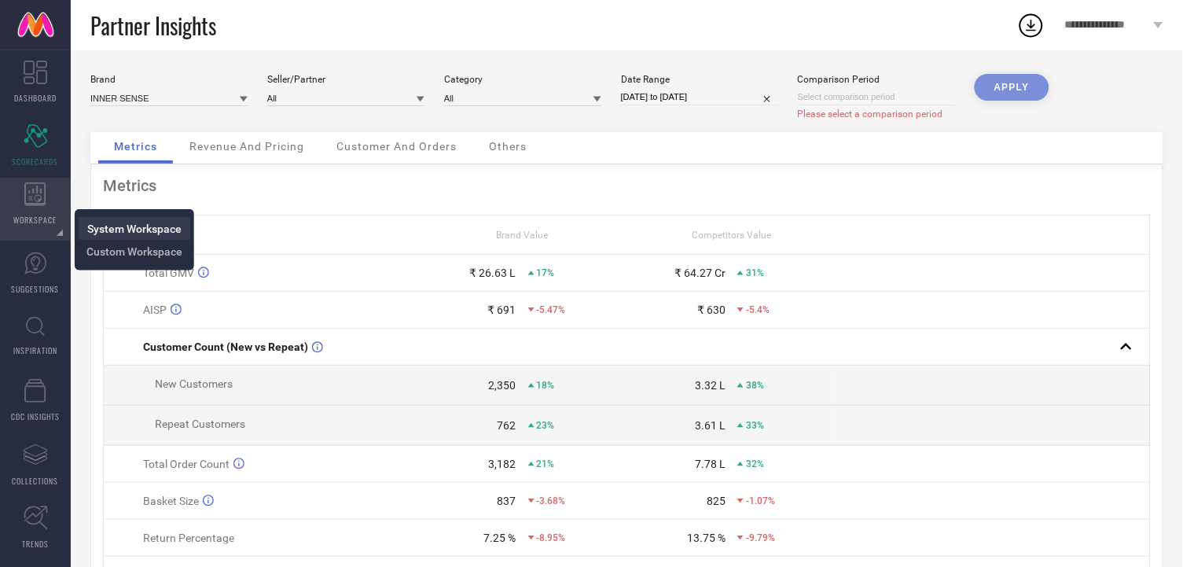
click at [88, 221] on link "System Workspace" at bounding box center [134, 228] width 94 height 15
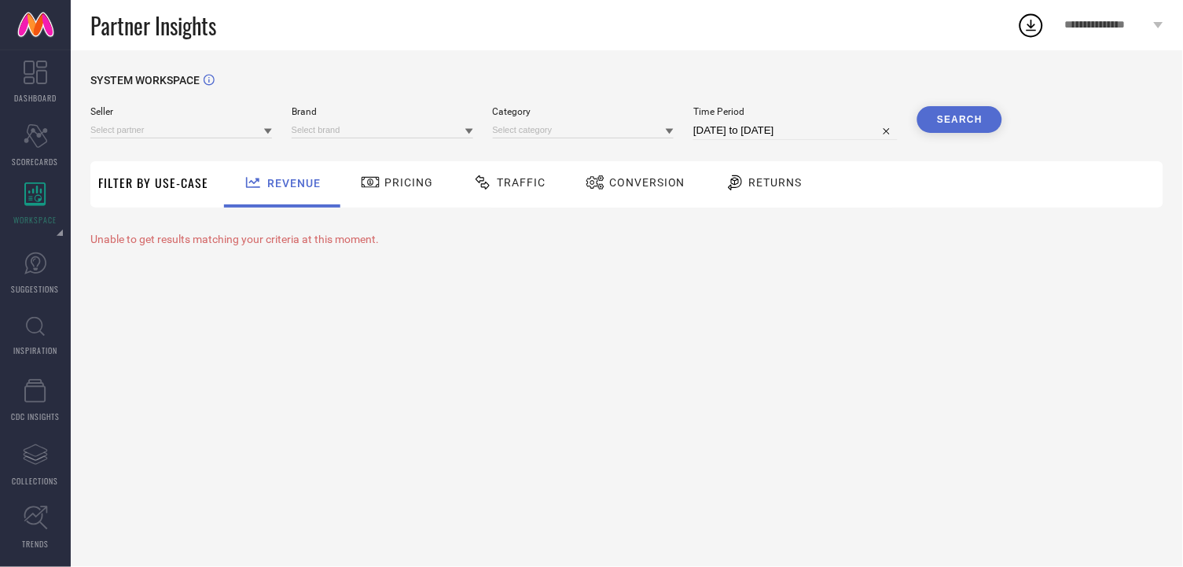
type input "All"
type input "1 STOP FASHION"
type input "All"
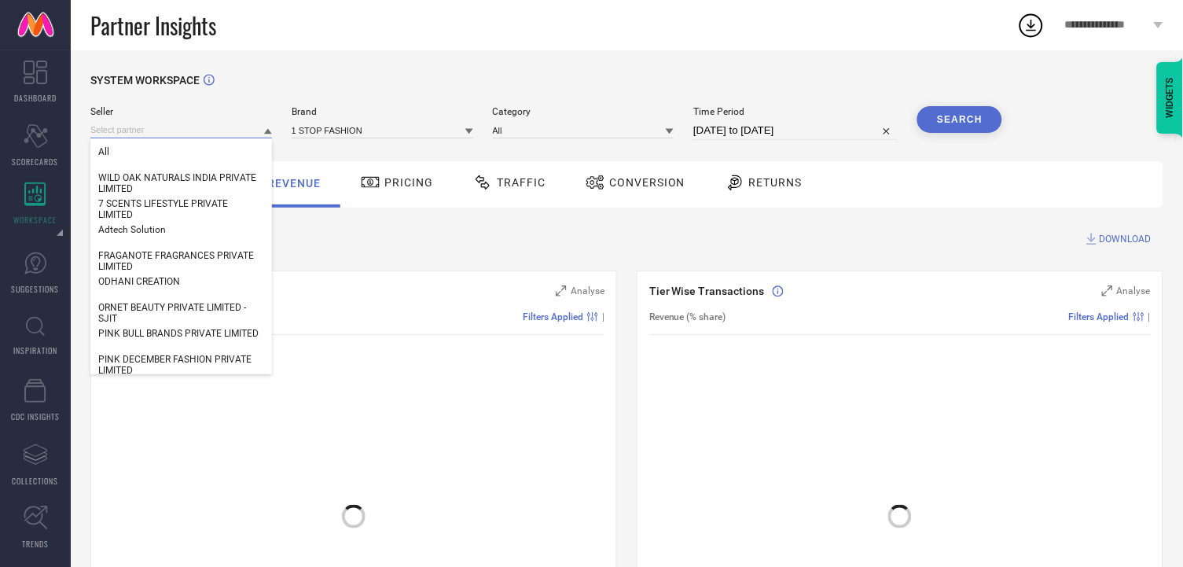
click at [218, 134] on input at bounding box center [181, 130] width 182 height 17
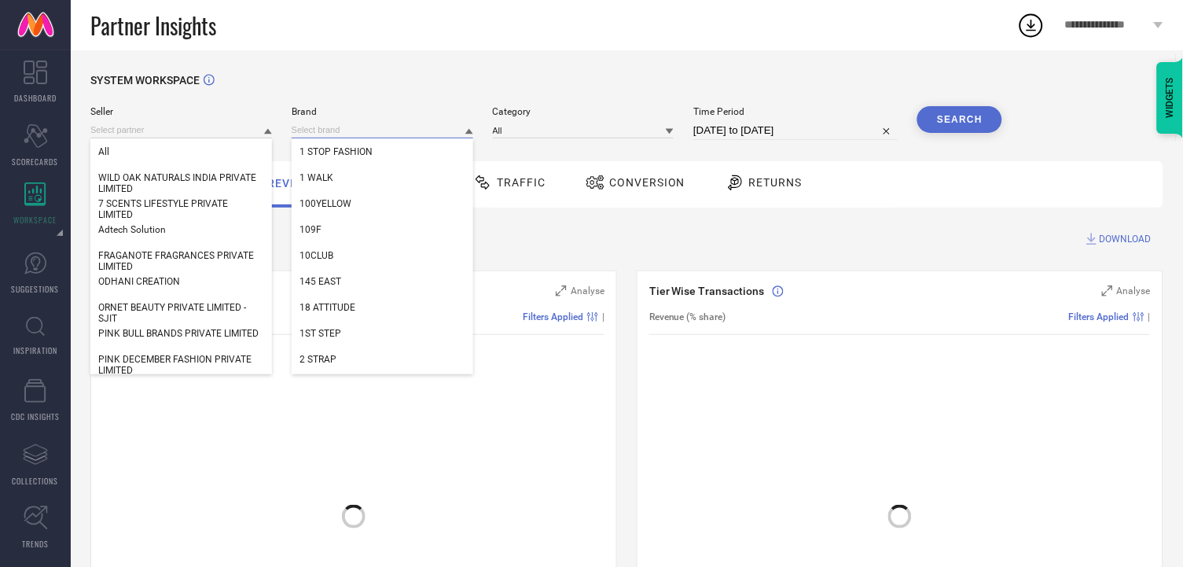
click at [329, 129] on input at bounding box center [383, 130] width 182 height 17
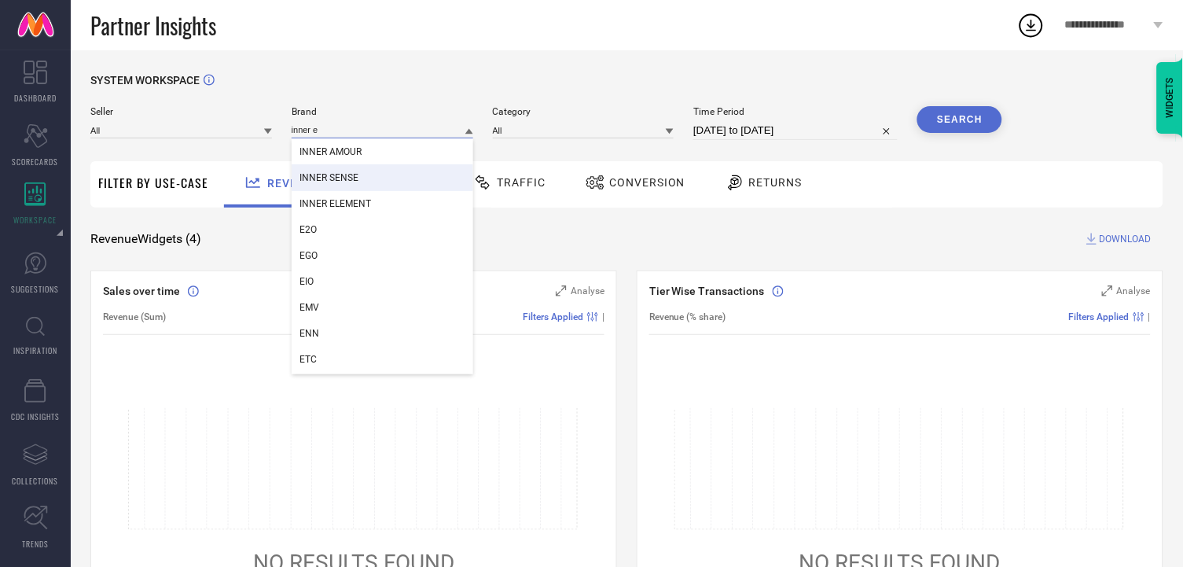
type input "inner e"
click at [306, 174] on span "INNER SENSE" at bounding box center [328, 177] width 59 height 11
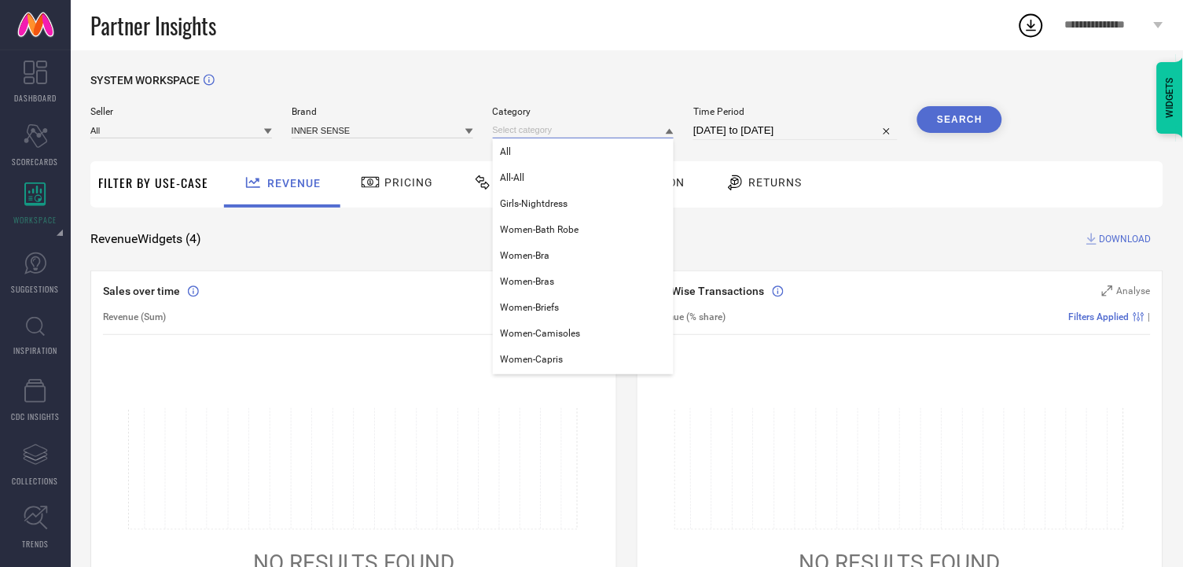
click at [542, 129] on input at bounding box center [584, 130] width 182 height 17
click at [524, 152] on div "All" at bounding box center [584, 151] width 182 height 27
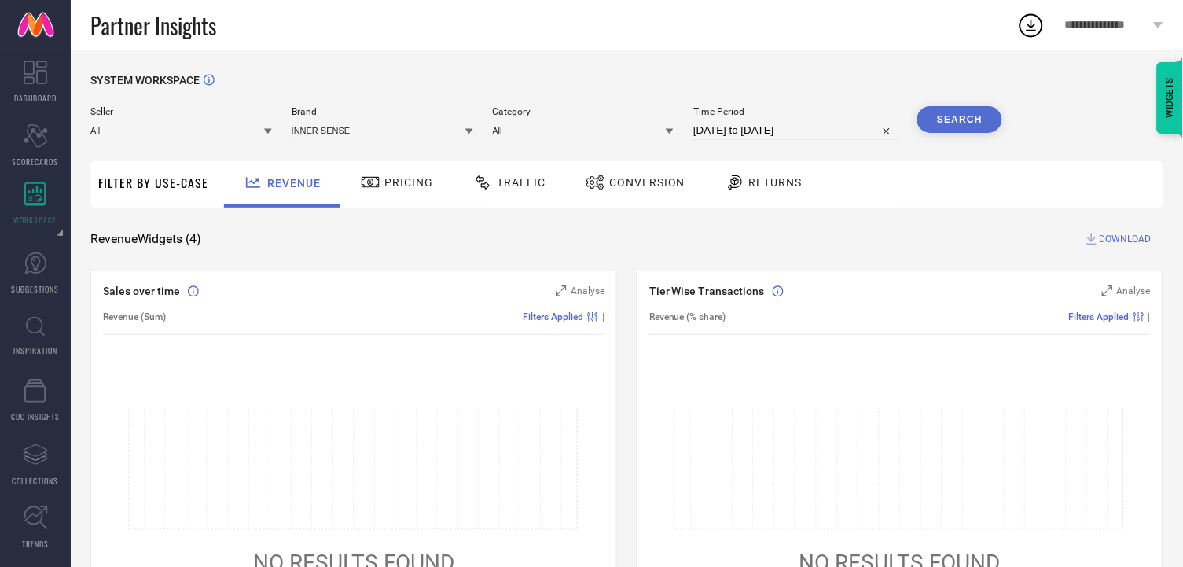
click at [742, 116] on span "Time Period" at bounding box center [795, 111] width 204 height 11
select select "7"
select select "2025"
select select "8"
select select "2025"
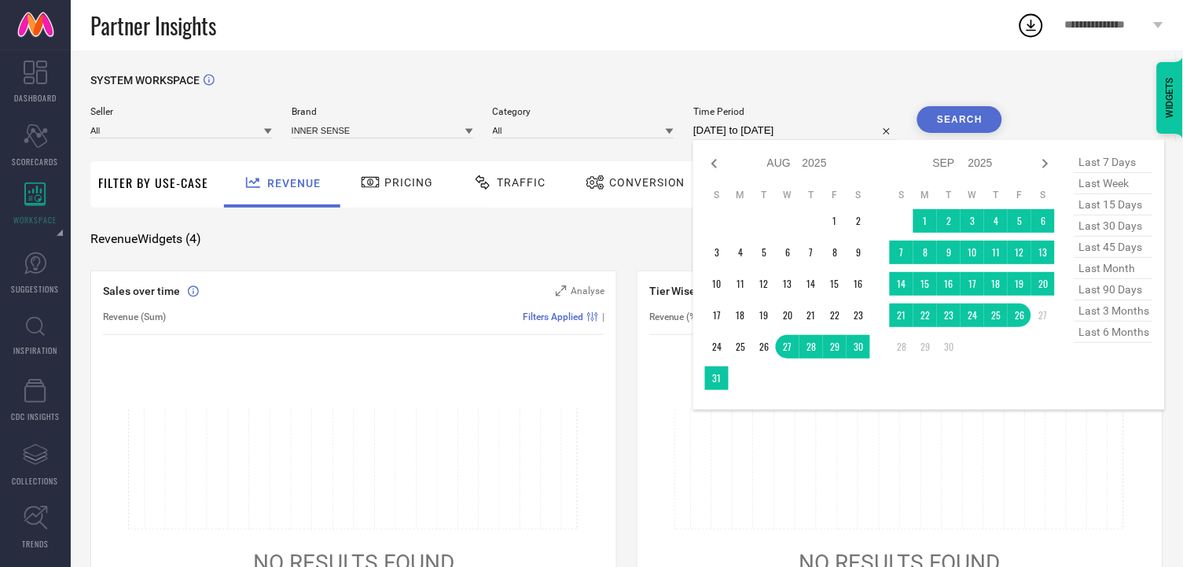
click at [737, 124] on input "[DATE] to [DATE]" at bounding box center [795, 130] width 204 height 19
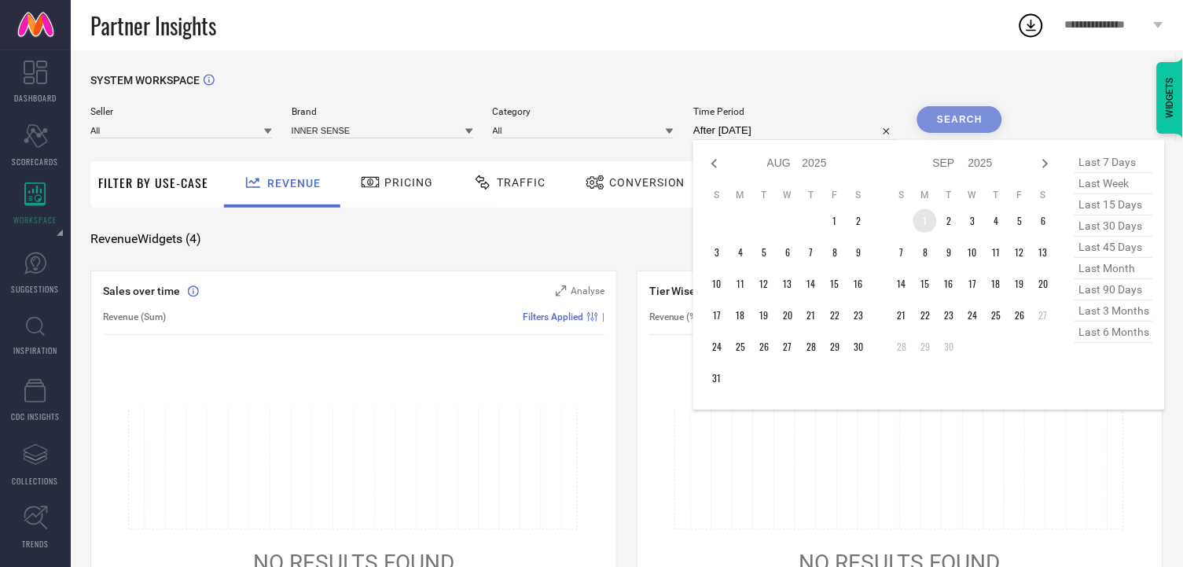
click at [913, 219] on td "1" at bounding box center [925, 221] width 24 height 24
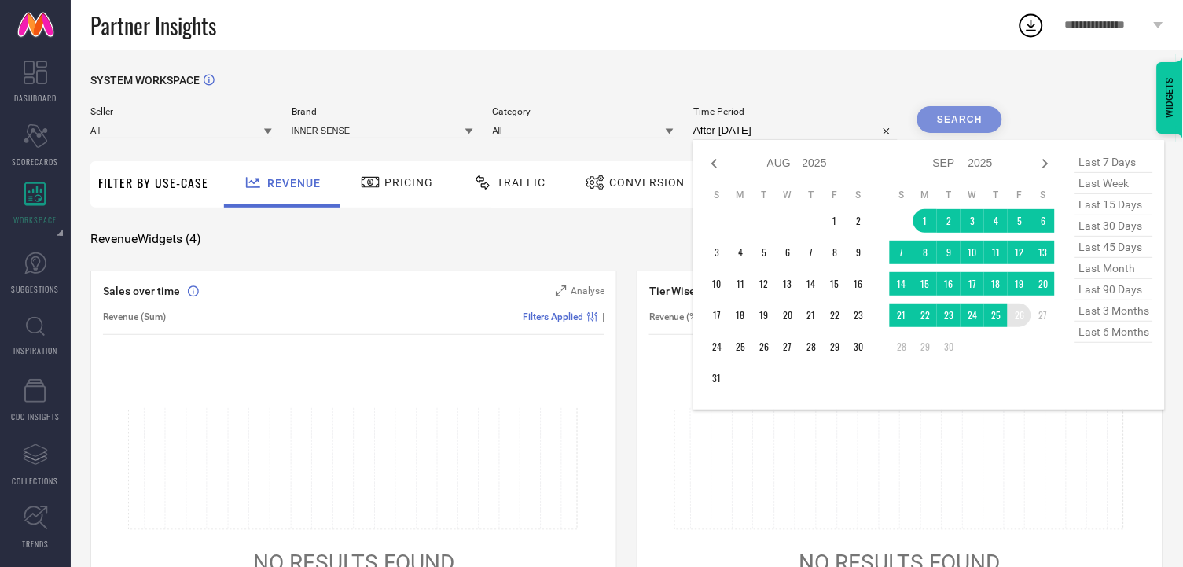
type input "[DATE] to [DATE]"
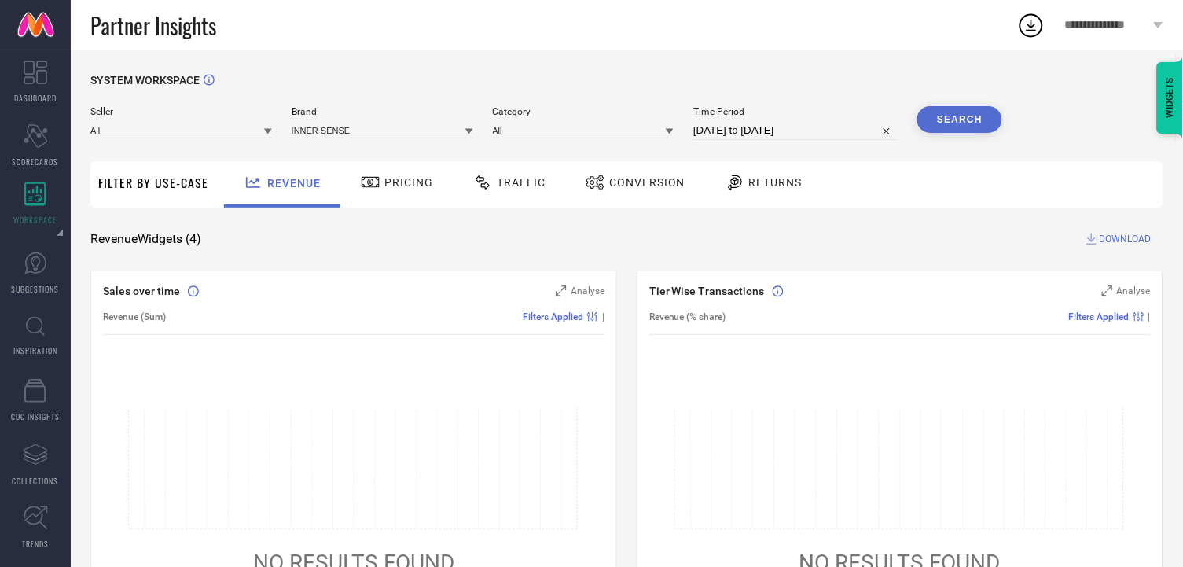
click at [977, 105] on div "SYSTEM WORKSPACE" at bounding box center [626, 90] width 1073 height 32
click at [957, 133] on button "Search" at bounding box center [959, 119] width 85 height 27
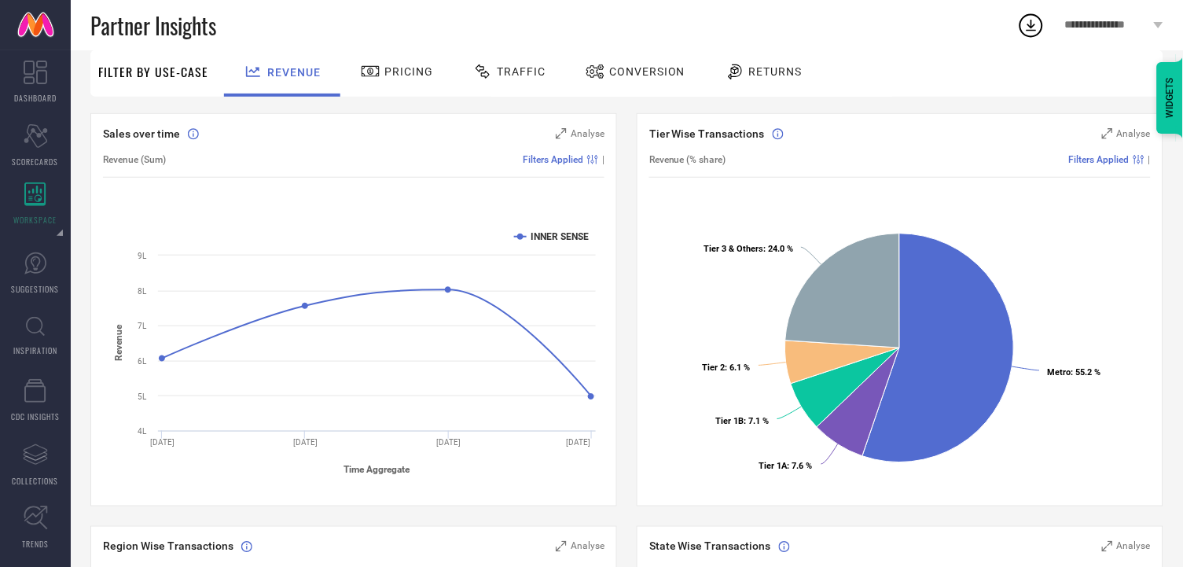
scroll to position [155, 0]
